Goal: Book appointment/travel/reservation: Book appointment/travel/reservation

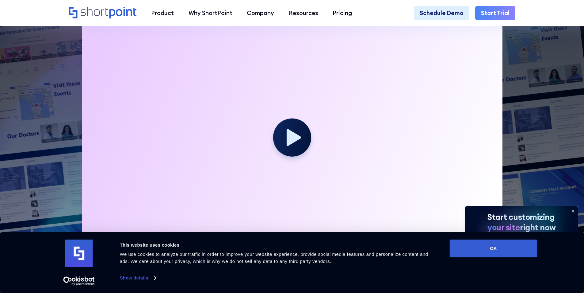
scroll to position [215, 0]
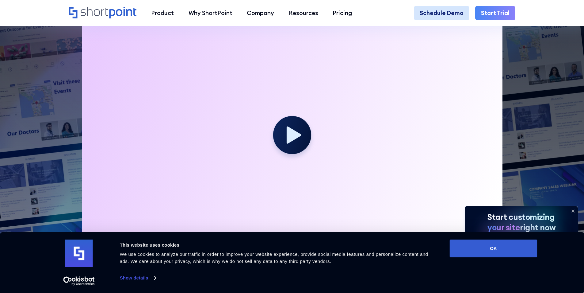
click at [436, 17] on link "Schedule Demo" at bounding box center [441, 13] width 55 height 15
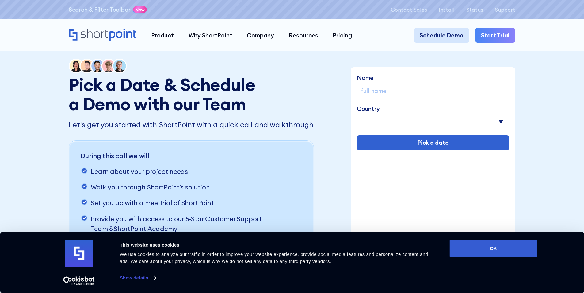
click at [421, 32] on link "Schedule Demo" at bounding box center [441, 35] width 55 height 15
click at [448, 33] on link "Schedule Demo" at bounding box center [441, 35] width 55 height 15
